Goal: Task Accomplishment & Management: Manage account settings

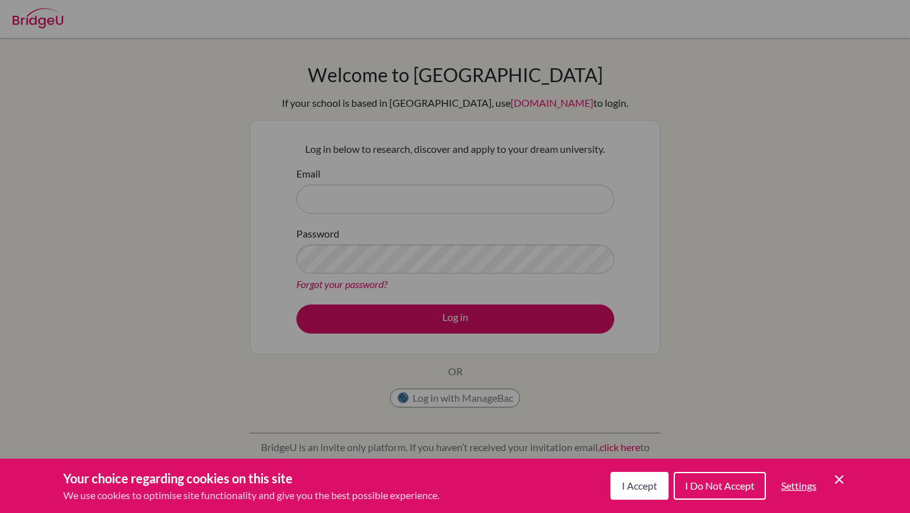
click at [444, 188] on div "Cookie Preferences" at bounding box center [455, 256] width 910 height 513
click at [421, 193] on div "Cookie Preferences" at bounding box center [455, 256] width 910 height 513
click at [584, 205] on div "Cookie Preferences" at bounding box center [455, 256] width 910 height 513
click at [839, 476] on icon "Cookie Control Close Icon" at bounding box center [838, 479] width 15 height 15
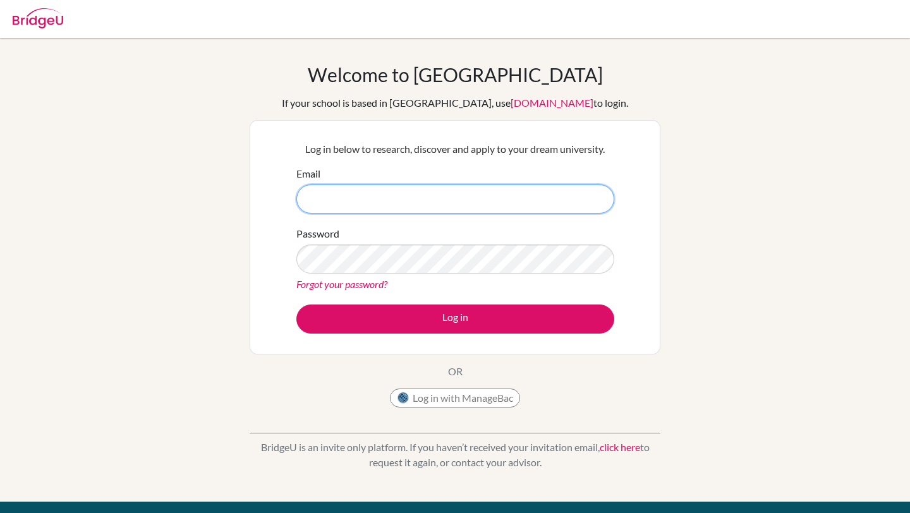
click at [491, 195] on input "Email" at bounding box center [455, 198] width 318 height 29
type input "[EMAIL_ADDRESS][DOMAIN_NAME]"
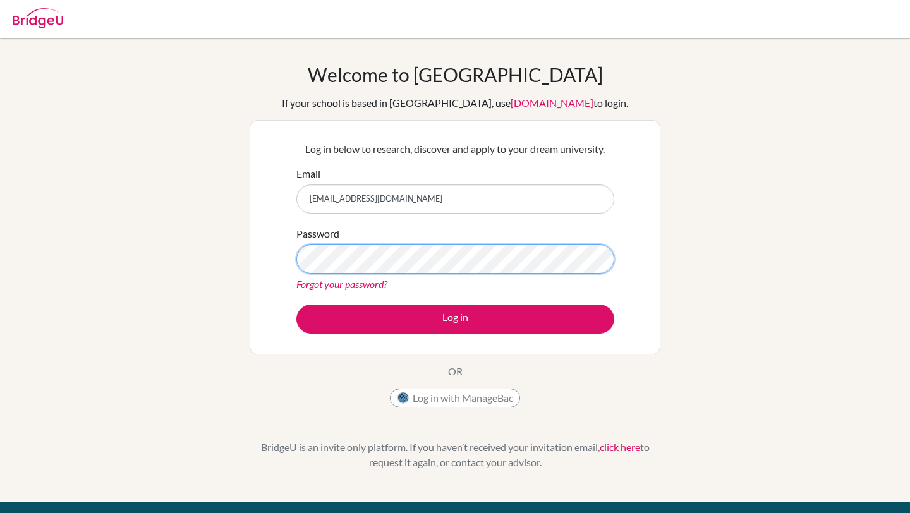
click at [296, 304] on button "Log in" at bounding box center [455, 318] width 318 height 29
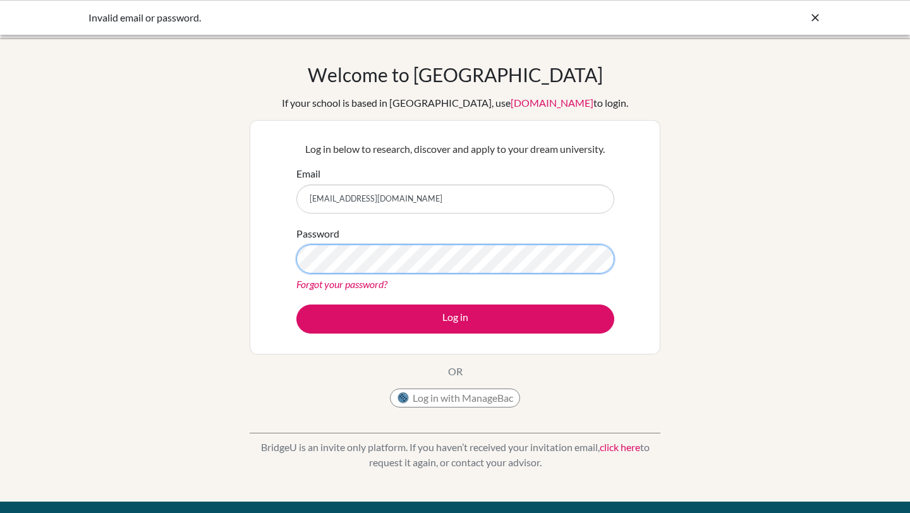
click at [296, 304] on button "Log in" at bounding box center [455, 318] width 318 height 29
